Goal: Register for event/course

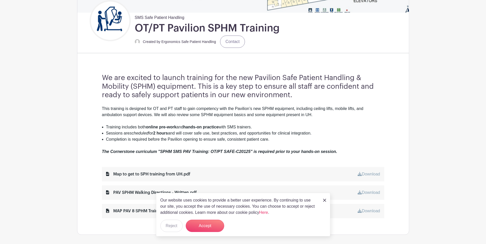
scroll to position [128, 0]
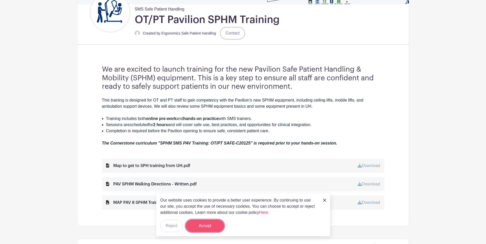
click at [204, 226] on button "Accept" at bounding box center [205, 226] width 38 height 12
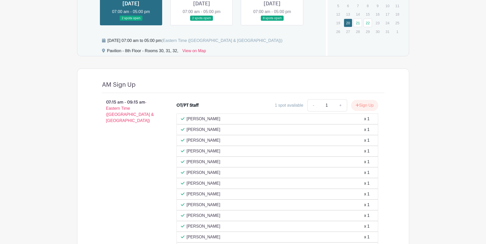
scroll to position [410, 0]
click at [202, 22] on link at bounding box center [202, 22] width 0 height 0
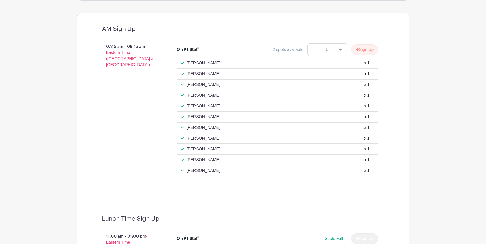
scroll to position [359, 0]
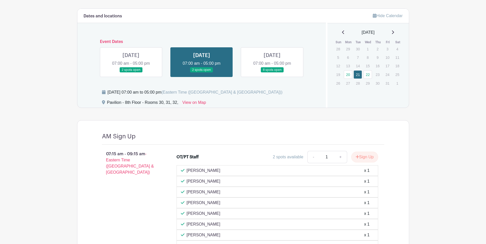
click at [272, 73] on link at bounding box center [272, 73] width 0 height 0
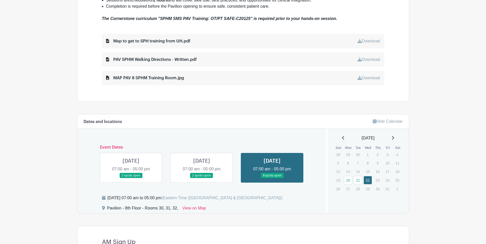
scroll to position [304, 0]
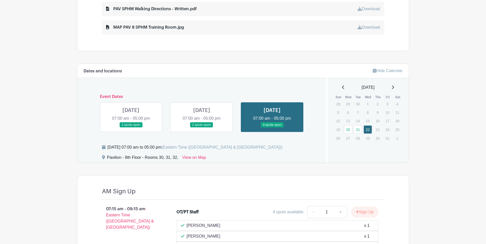
click at [202, 128] on link at bounding box center [202, 128] width 0 height 0
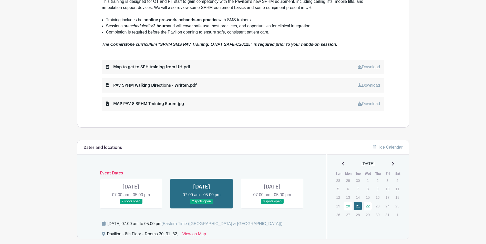
scroll to position [227, 0]
click at [131, 205] on link at bounding box center [131, 205] width 0 height 0
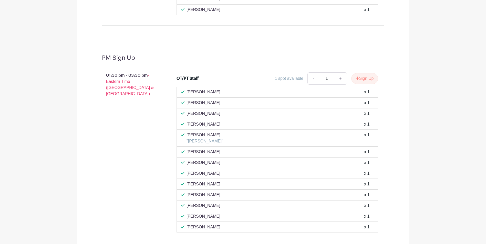
scroll to position [867, 0]
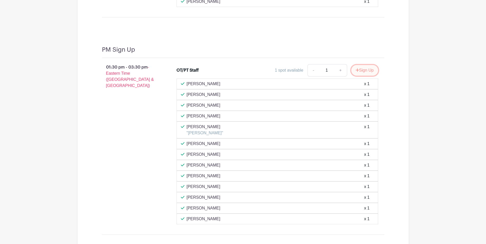
click at [364, 70] on button "Sign Up" at bounding box center [364, 70] width 27 height 11
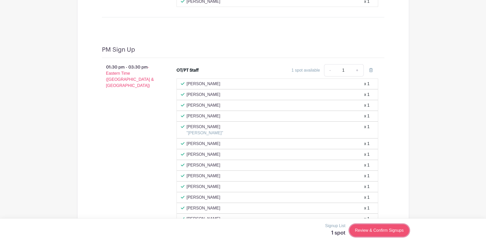
click at [383, 232] on link "Review & Confirm Signups" at bounding box center [378, 231] width 59 height 12
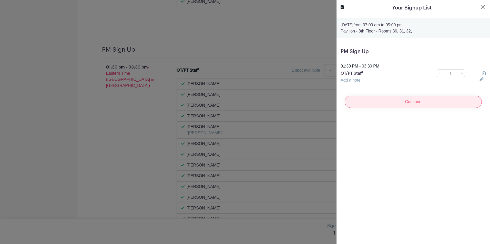
click at [409, 102] on input "Continue" at bounding box center [413, 102] width 137 height 12
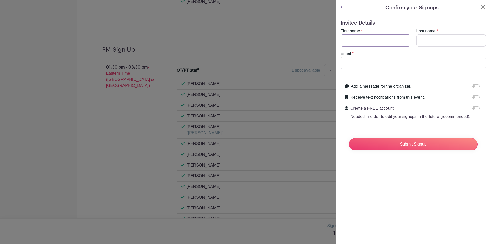
click at [362, 41] on input "First name" at bounding box center [375, 40] width 70 height 12
type input "[PERSON_NAME]"
click at [437, 41] on input "Last name" at bounding box center [451, 40] width 70 height 12
type input "[PERSON_NAME]"
click at [424, 66] on input "Email" at bounding box center [412, 63] width 145 height 12
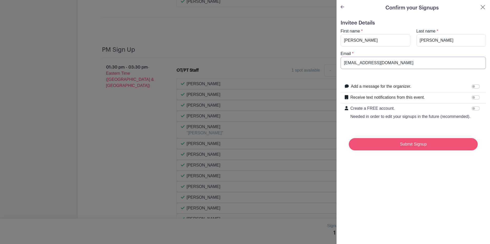
type input "[EMAIL_ADDRESS][DOMAIN_NAME]"
click at [384, 151] on input "Submit Signup" at bounding box center [413, 144] width 129 height 12
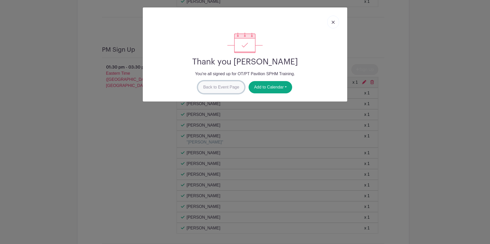
click at [228, 87] on link "Back to Event Page" at bounding box center [221, 87] width 47 height 12
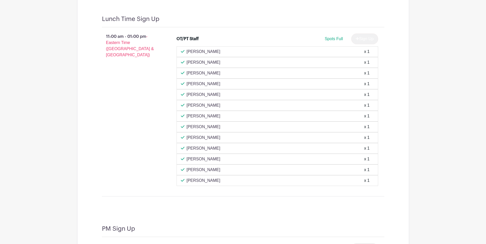
scroll to position [666, 0]
